Goal: Task Accomplishment & Management: Use online tool/utility

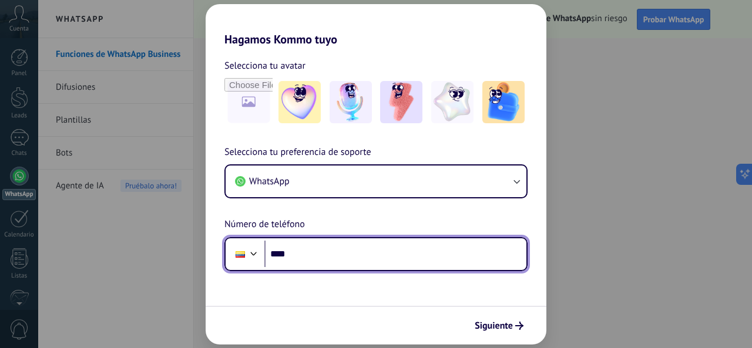
click at [371, 263] on input "****" at bounding box center [395, 254] width 262 height 27
paste input "tel"
click at [349, 258] on input "****" at bounding box center [395, 254] width 262 height 27
paste input "**********"
drag, startPoint x: 310, startPoint y: 255, endPoint x: 289, endPoint y: 255, distance: 20.6
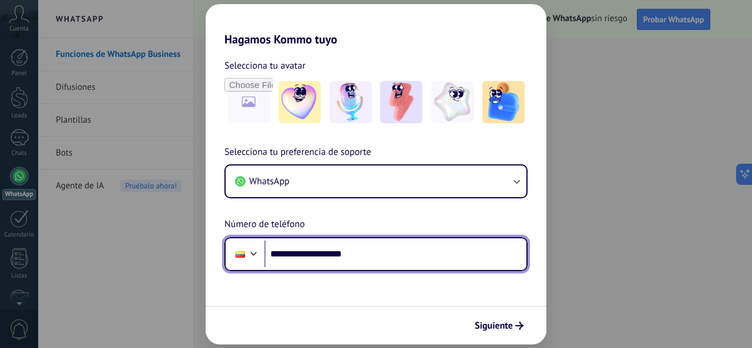
click at [289, 255] on input "**********" at bounding box center [395, 254] width 262 height 27
type input "**********"
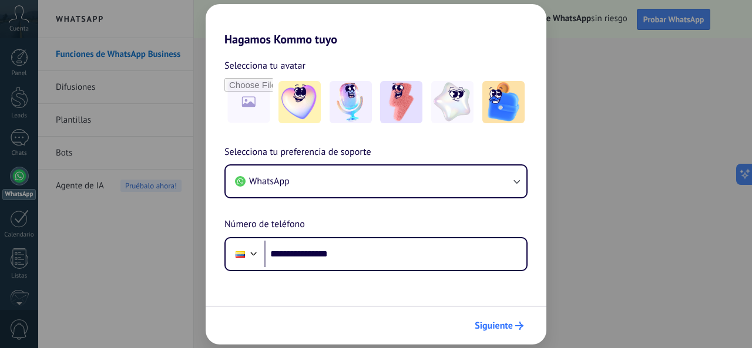
click at [496, 328] on span "Siguiente" at bounding box center [494, 326] width 38 height 8
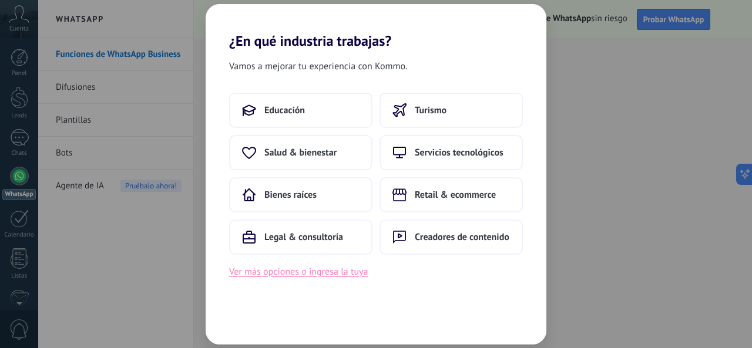
click at [300, 269] on button "Ver más opciones o ingresa la tuya" at bounding box center [298, 271] width 139 height 15
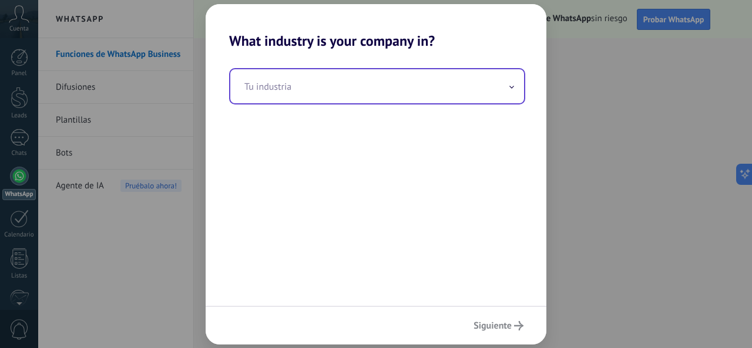
click at [285, 78] on input "text" at bounding box center [377, 86] width 294 height 34
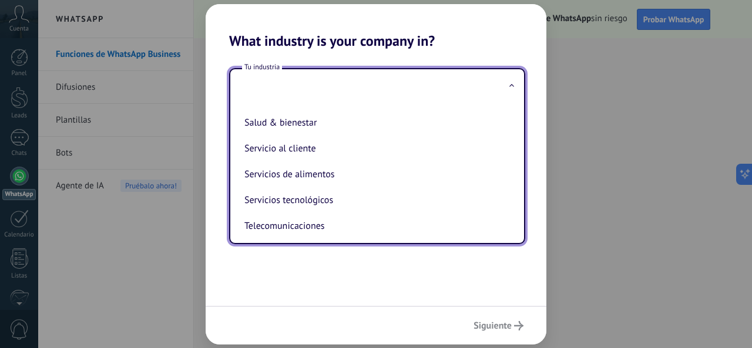
scroll to position [256, 0]
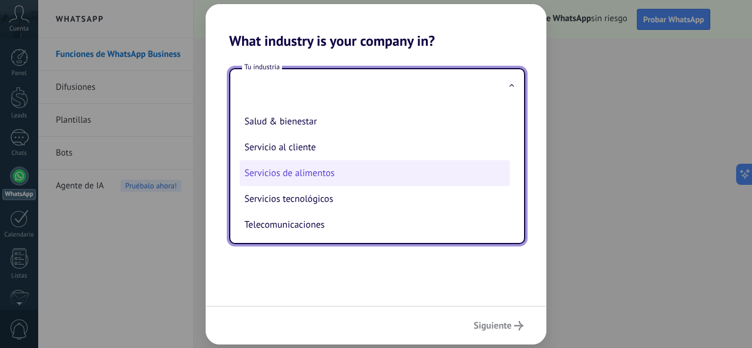
click at [295, 180] on li "Servicios de alimentos" at bounding box center [375, 173] width 270 height 26
type input "**********"
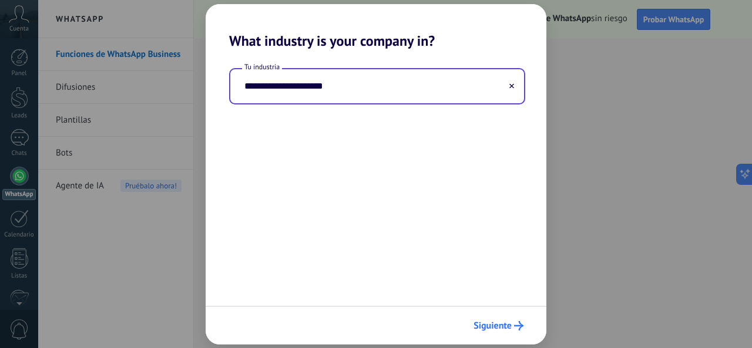
click at [500, 328] on span "Siguiente" at bounding box center [492, 326] width 38 height 8
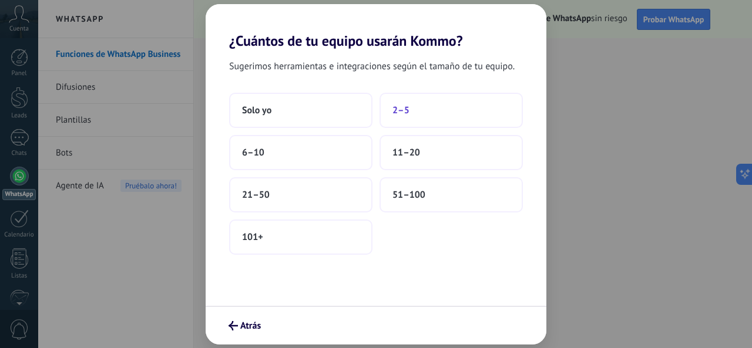
click at [397, 106] on span "2–5" at bounding box center [400, 111] width 17 height 12
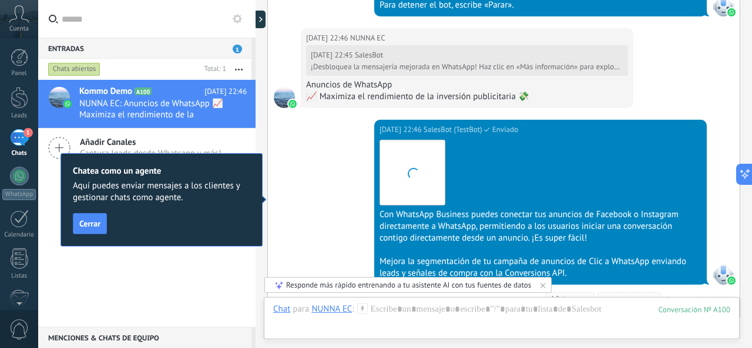
scroll to position [902, 0]
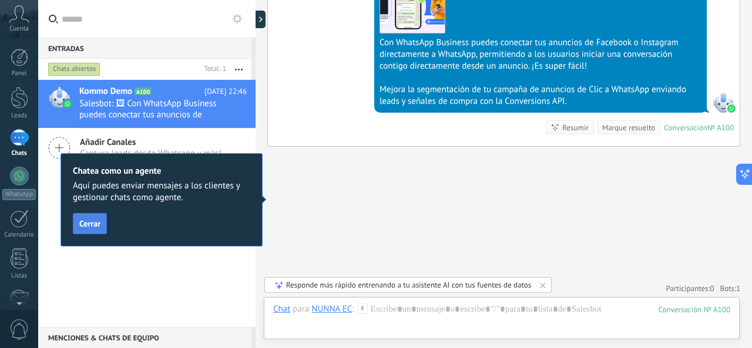
click at [89, 228] on span "Cerrar" at bounding box center [89, 224] width 21 height 8
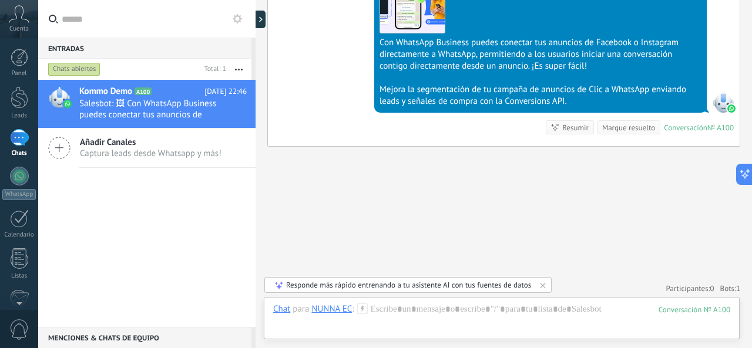
click at [62, 153] on icon at bounding box center [59, 148] width 22 height 22
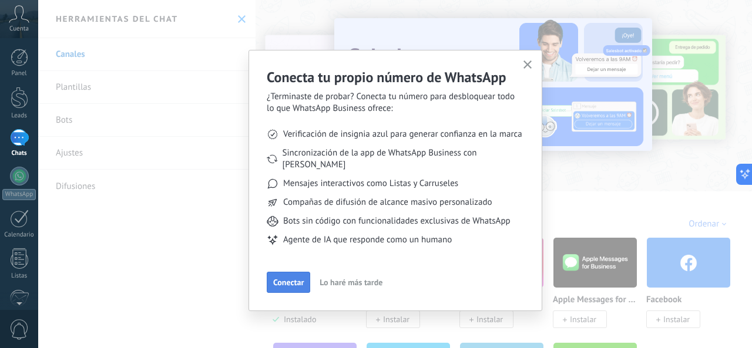
click at [285, 278] on span "Conectar" at bounding box center [288, 282] width 31 height 8
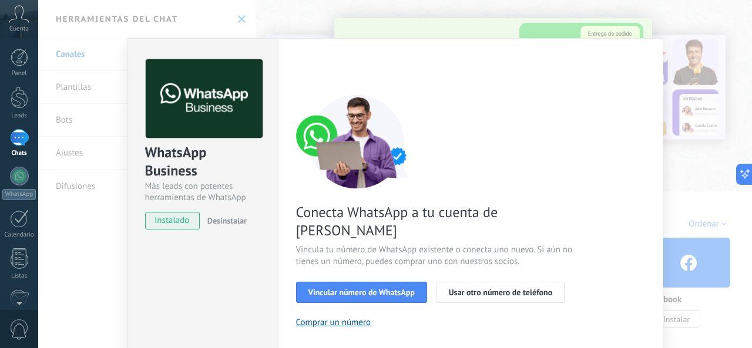
scroll to position [42, 0]
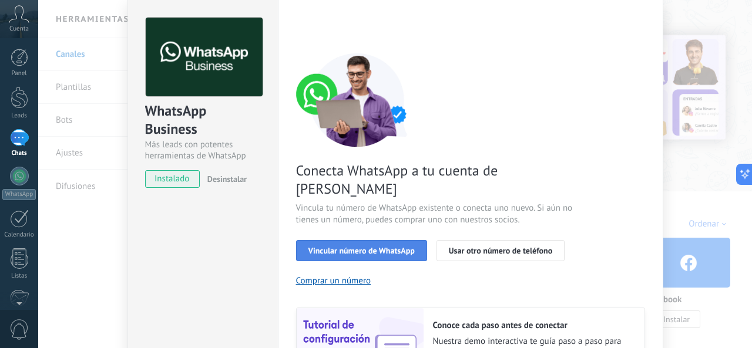
click at [367, 247] on span "Vincular número de WhatsApp" at bounding box center [361, 251] width 106 height 8
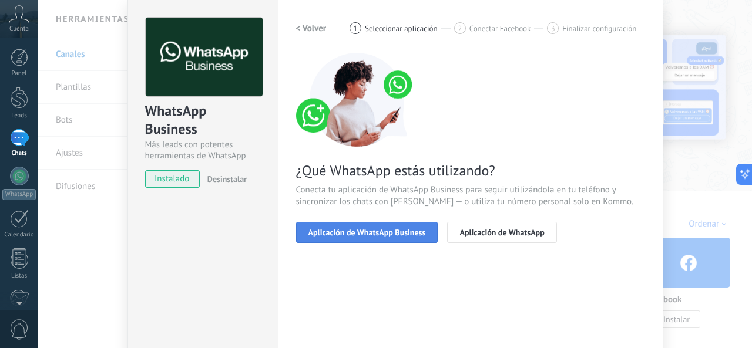
click at [375, 230] on span "Aplicación de WhatsApp Business" at bounding box center [366, 233] width 117 height 8
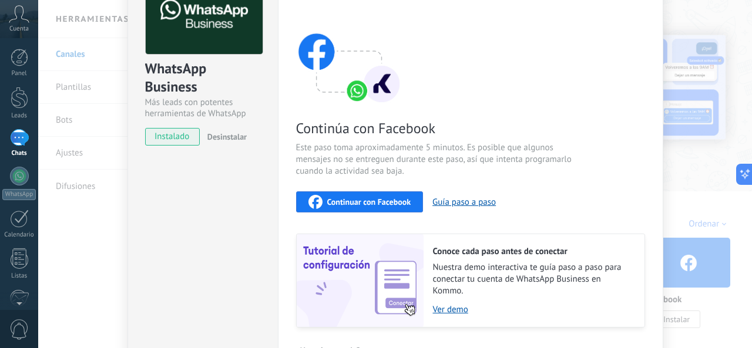
scroll to position [88, 0]
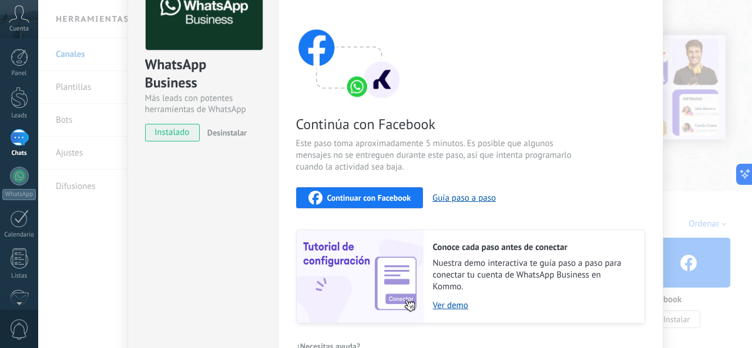
click at [361, 200] on span "Continuar con Facebook" at bounding box center [369, 198] width 84 height 8
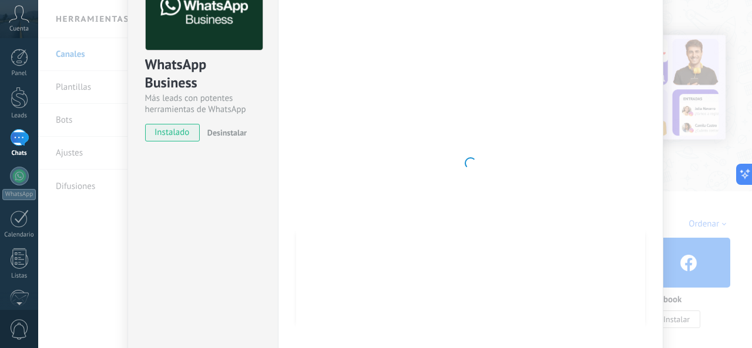
scroll to position [0, 0]
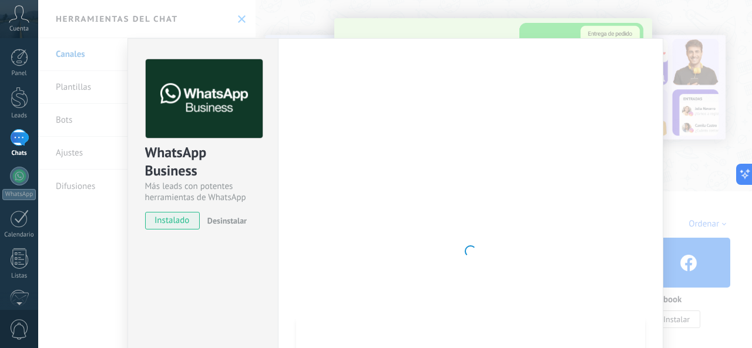
click at [689, 80] on div "WhatsApp Business Más leads con potentes herramientas de WhatsApp instalado Des…" at bounding box center [395, 174] width 714 height 348
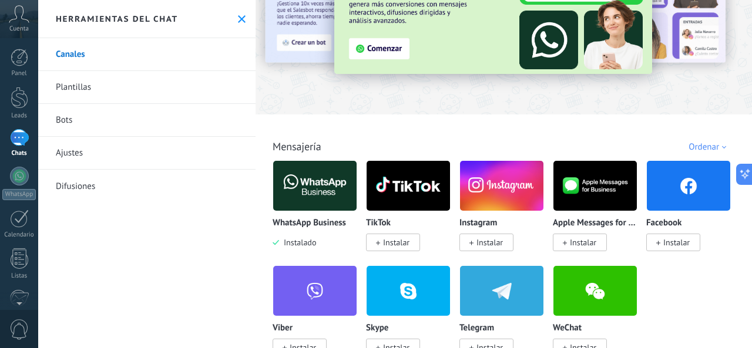
scroll to position [78, 0]
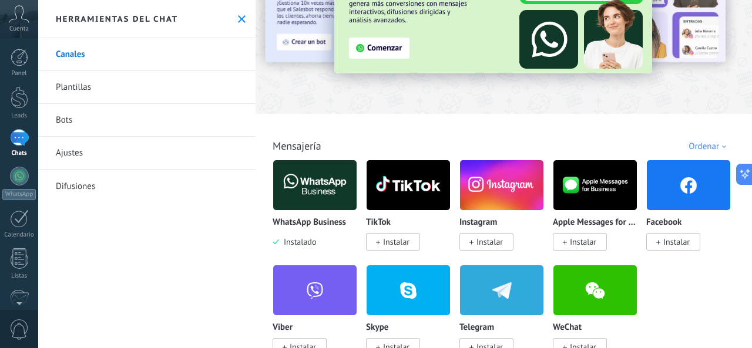
click at [493, 240] on span "Instalar" at bounding box center [489, 242] width 26 height 11
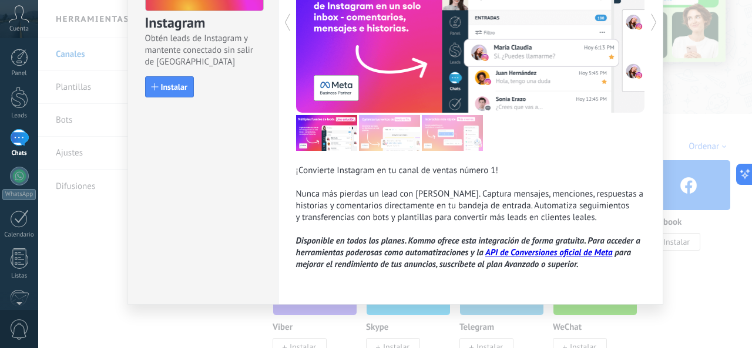
scroll to position [0, 0]
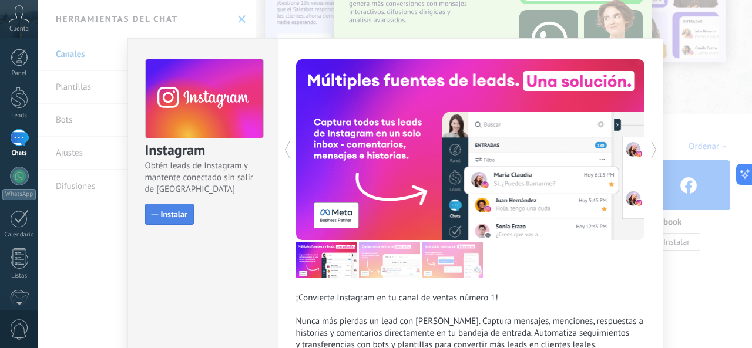
click at [172, 208] on button "Instalar" at bounding box center [169, 214] width 49 height 21
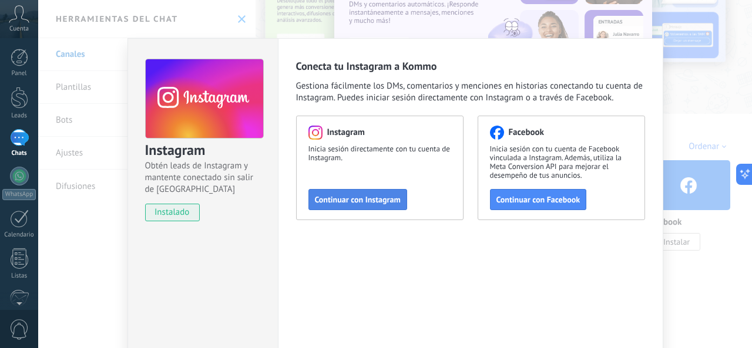
click at [352, 197] on span "Continuar con Instagram" at bounding box center [358, 200] width 86 height 8
